Goal: Navigation & Orientation: Find specific page/section

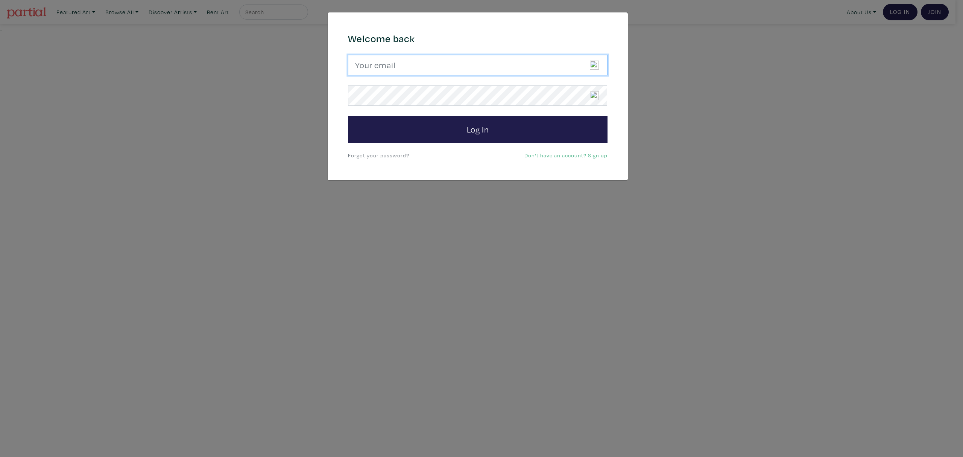
click at [414, 65] on input "email" at bounding box center [478, 65] width 260 height 20
type input "candicegrantart@outlook.com"
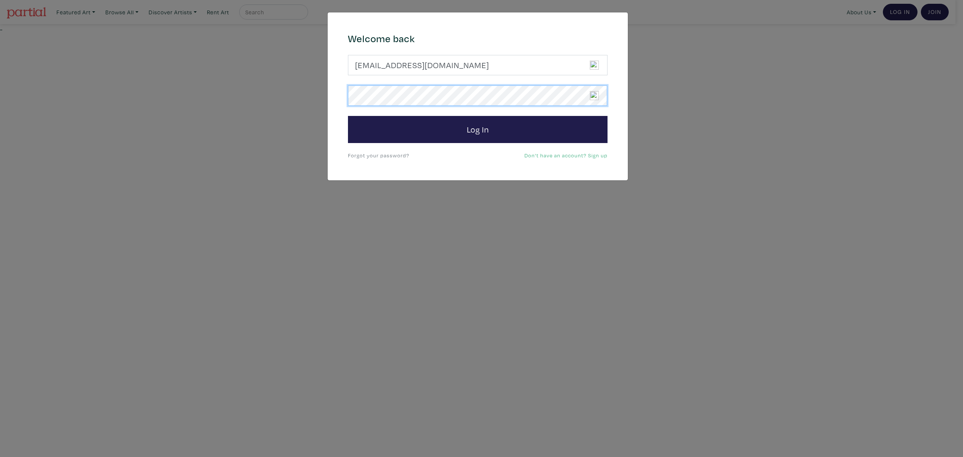
click at [348, 116] on button "Log In" at bounding box center [478, 129] width 260 height 27
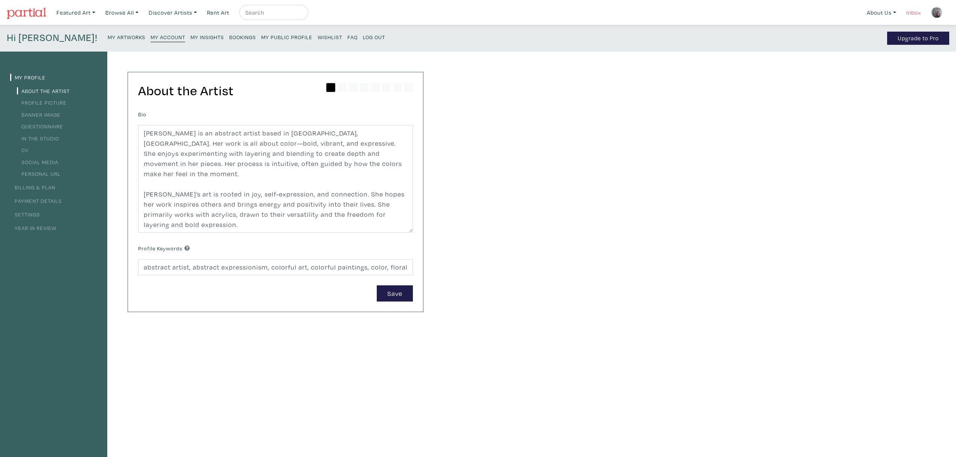
click at [911, 15] on link "Inbox" at bounding box center [913, 12] width 21 height 15
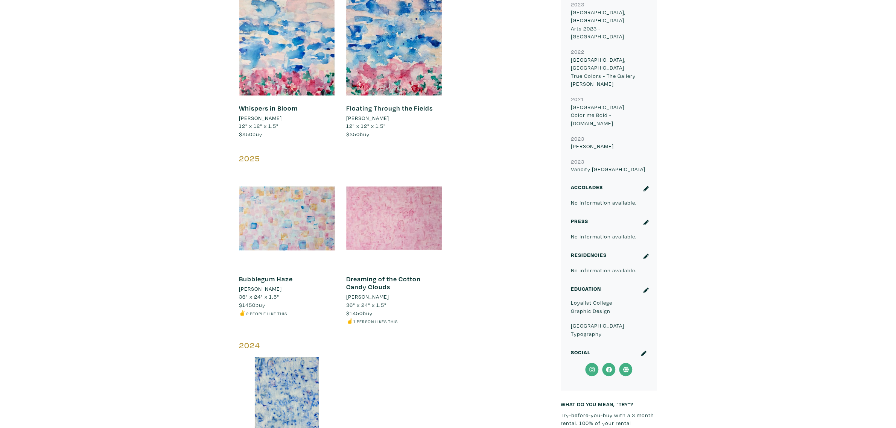
scroll to position [187, 0]
